Goal: Book appointment/travel/reservation

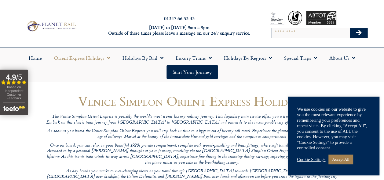
click at [313, 160] on link "Cookie Settings" at bounding box center [311, 159] width 28 height 6
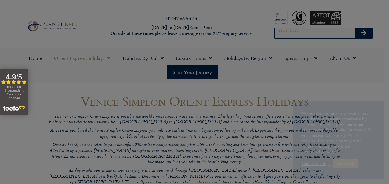
click at [258, 160] on link "SAVE & ACCEPT" at bounding box center [265, 162] width 44 height 11
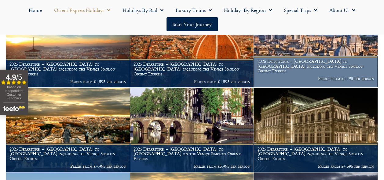
scroll to position [389, 0]
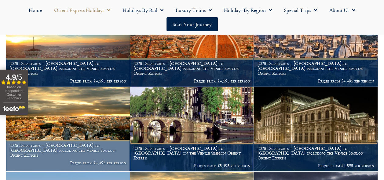
click at [108, 153] on h1 "2025 Departures – London to Rome including the Venice Simplon Orient Express" at bounding box center [67, 150] width 117 height 14
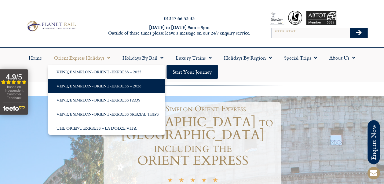
click at [99, 92] on link "Venice Simplon-Orient-Express – 2026" at bounding box center [106, 86] width 117 height 14
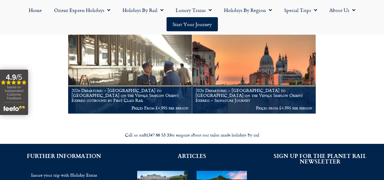
scroll to position [119, 0]
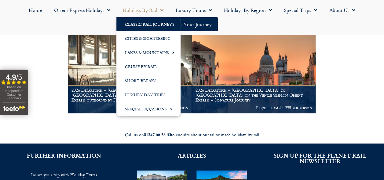
click at [143, 26] on link "Classic Rail Journeys" at bounding box center [149, 24] width 64 height 14
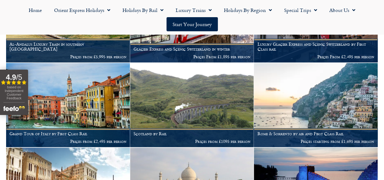
scroll to position [345, 0]
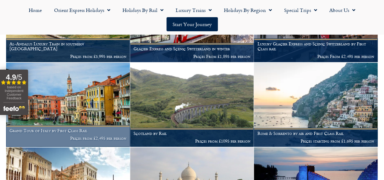
click at [102, 99] on img at bounding box center [68, 104] width 124 height 84
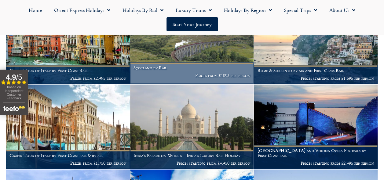
scroll to position [408, 0]
click at [211, 56] on img at bounding box center [192, 41] width 124 height 84
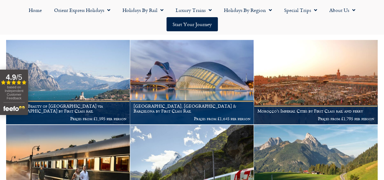
scroll to position [84, 0]
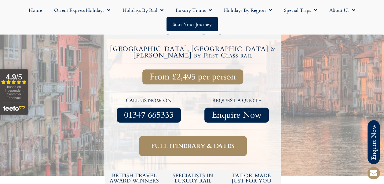
scroll to position [221, 0]
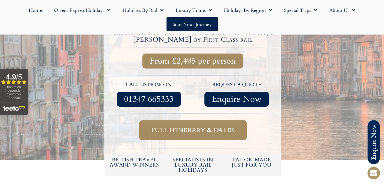
click at [198, 126] on span "Full itinerary & dates" at bounding box center [193, 130] width 84 height 8
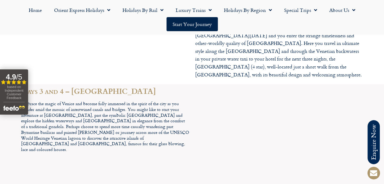
scroll to position [1101, 0]
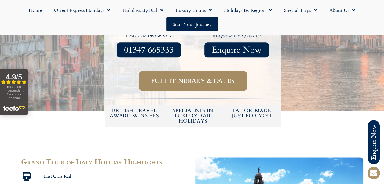
scroll to position [221, 0]
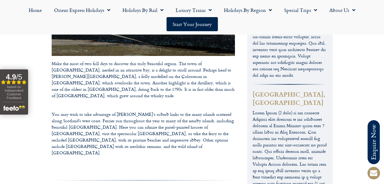
scroll to position [1060, 0]
